Goal: Contribute content

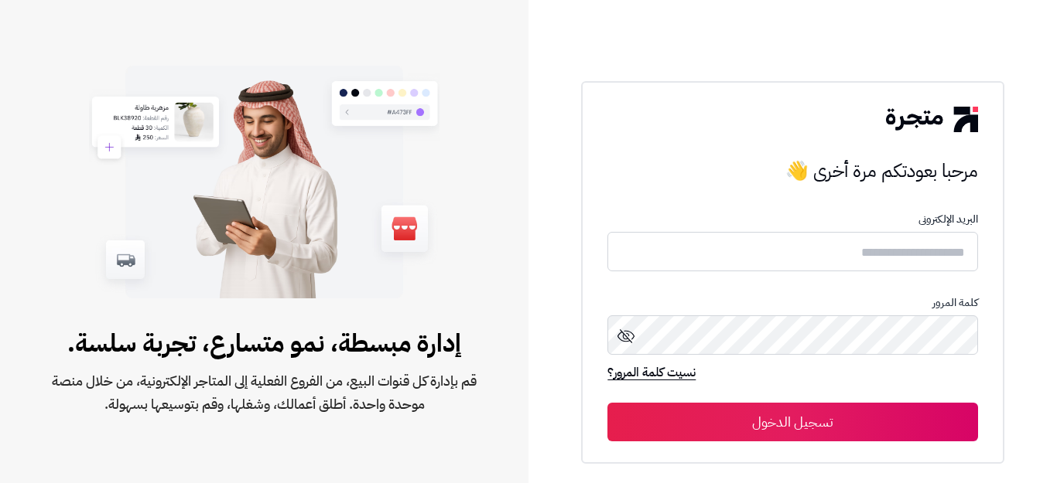
click at [901, 240] on input "text" at bounding box center [792, 251] width 370 height 39
type input "******"
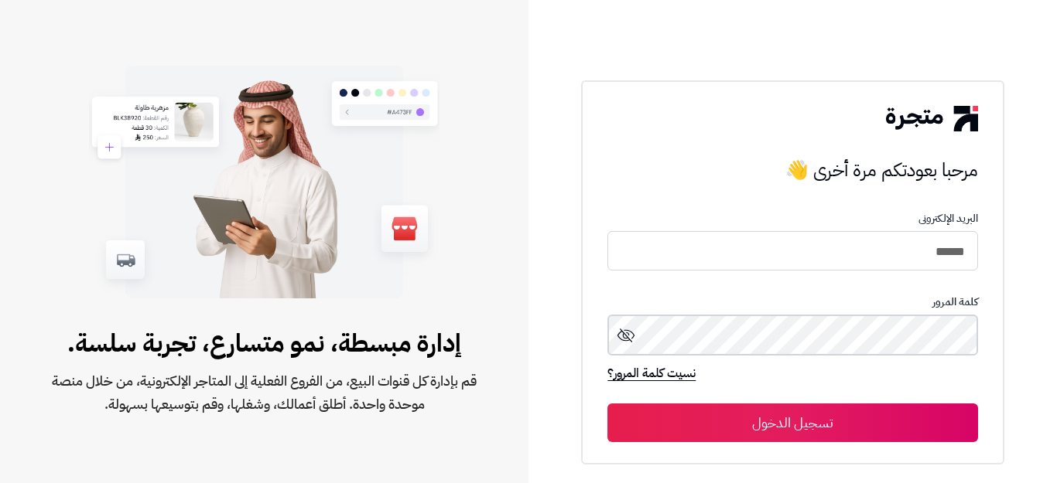
click at [607, 404] on button "تسجيل الدخول" at bounding box center [792, 423] width 370 height 39
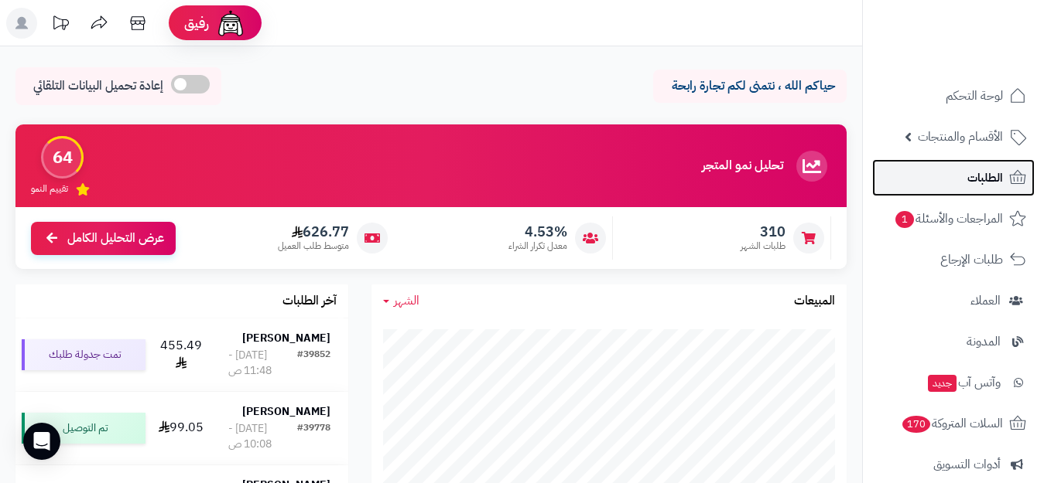
click at [969, 176] on span "الطلبات" at bounding box center [985, 178] width 36 height 22
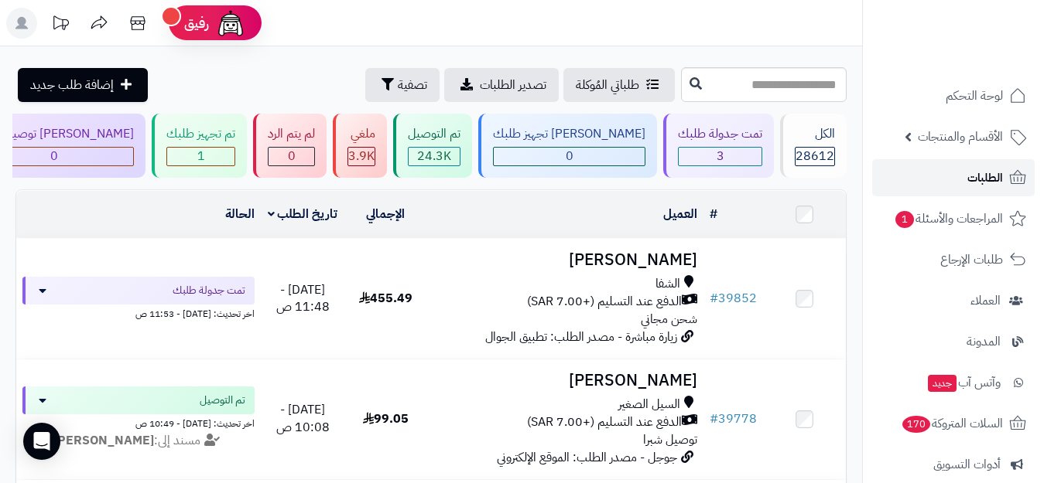
click at [986, 171] on span "الطلبات" at bounding box center [985, 178] width 36 height 22
click at [959, 139] on span "الأقسام والمنتجات" at bounding box center [959, 137] width 85 height 22
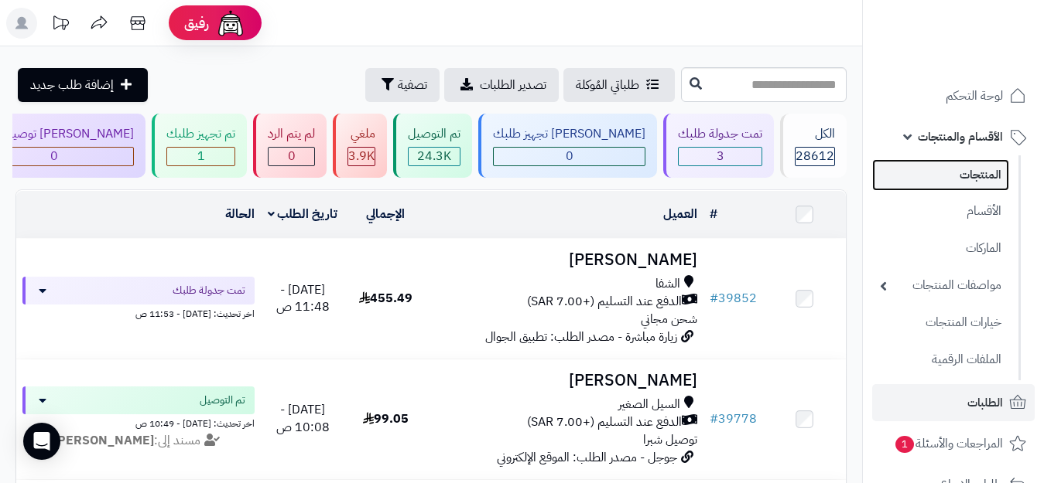
click at [968, 167] on link "المنتجات" at bounding box center [940, 175] width 137 height 32
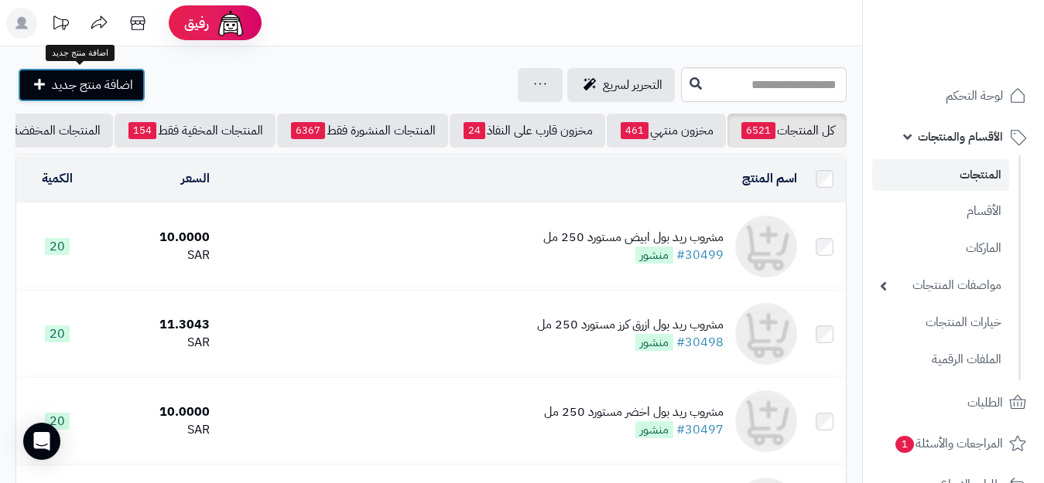
click at [108, 92] on span "اضافة منتج جديد" at bounding box center [92, 85] width 81 height 19
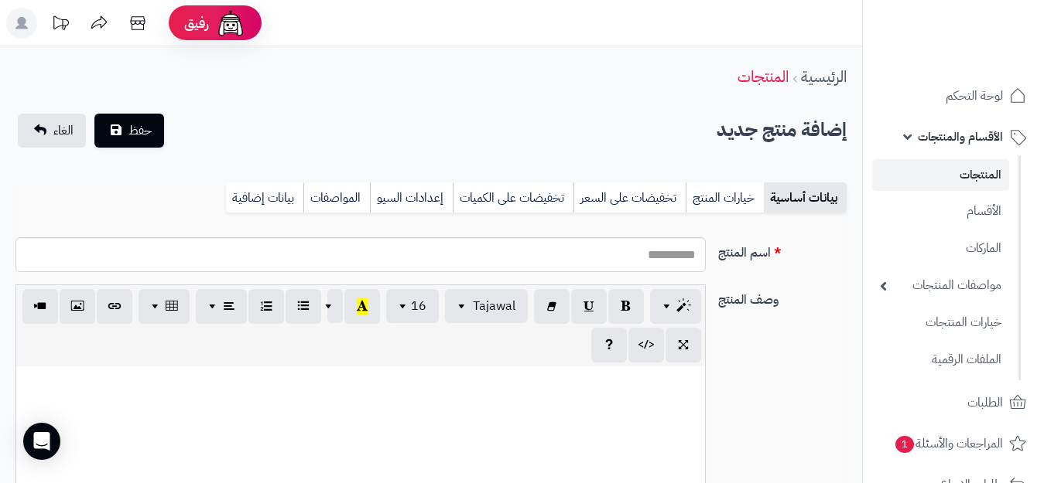
select select
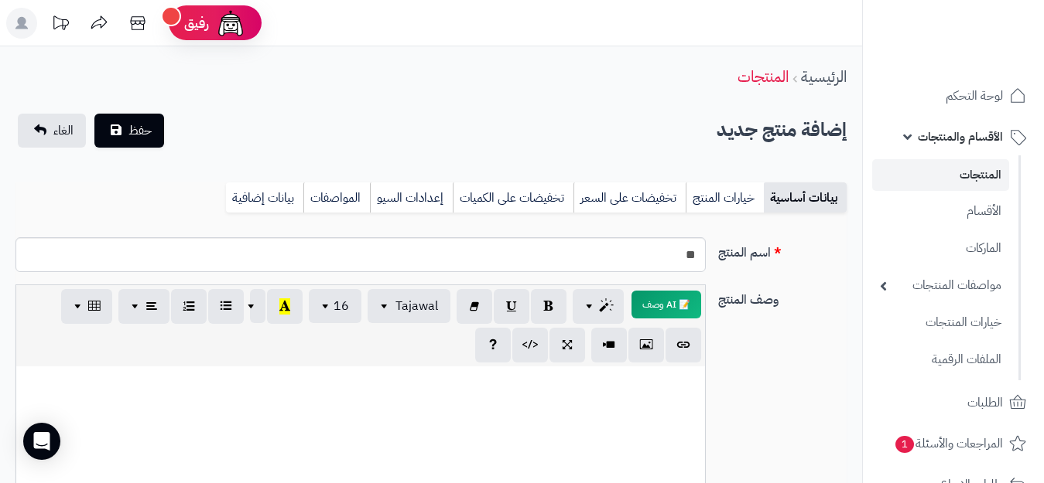
type input "*"
type input "**********"
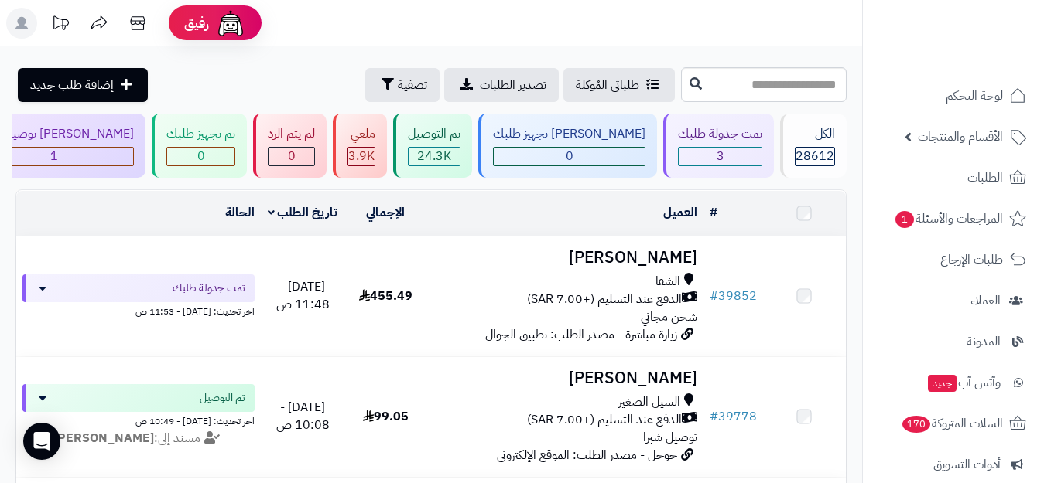
click at [23, 24] on icon at bounding box center [21, 23] width 12 height 12
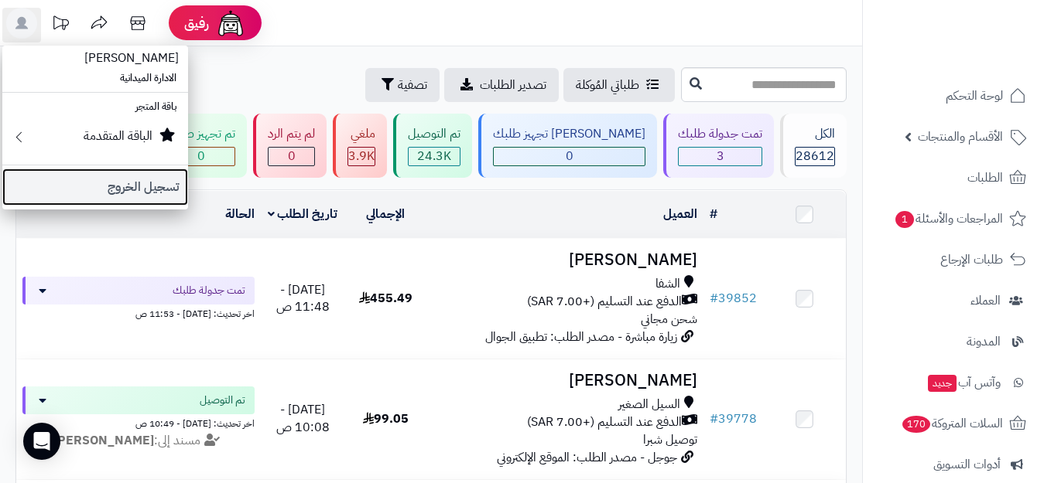
click at [74, 179] on link "تسجيل الخروج" at bounding box center [95, 187] width 186 height 37
